Goal: Transaction & Acquisition: Purchase product/service

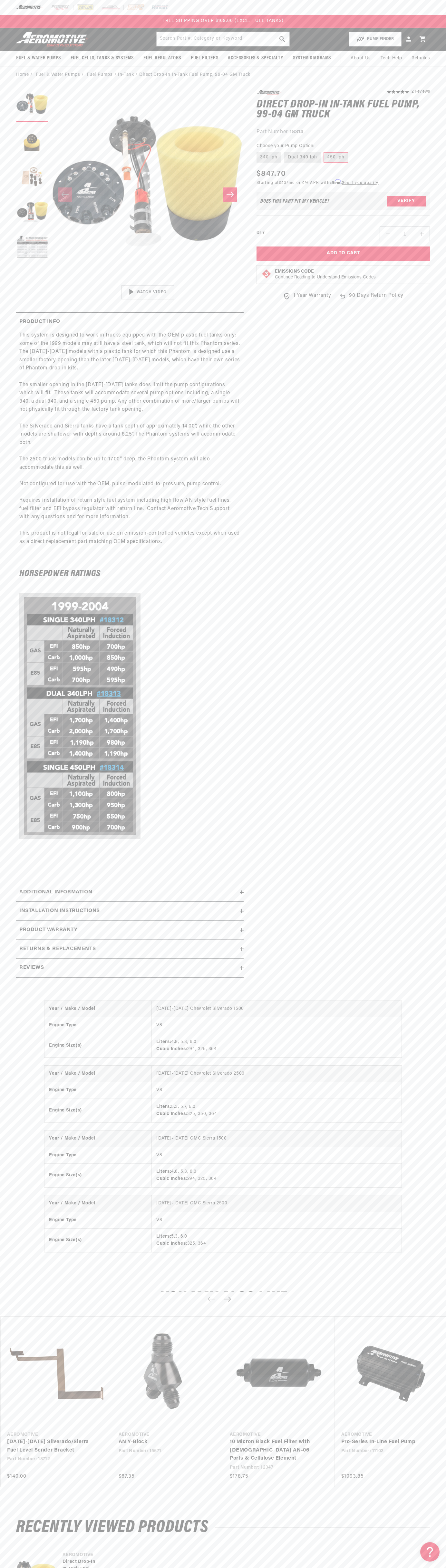
click at [303, 10] on div at bounding box center [223, 7] width 446 height 15
click at [444, 861] on section "5.0 star rating 2 Reviews Direct Drop-In In-Tank Fuel Pump, 99-04 GM Truck Dire…" at bounding box center [223, 535] width 446 height 904
click at [166, 1567] on html "Skip to content Your cart Your cart is empty Loading... You may also like Subto…" at bounding box center [223, 784] width 446 height 1568
click at [4, 3] on div at bounding box center [223, 7] width 446 height 15
